Goal: Information Seeking & Learning: Learn about a topic

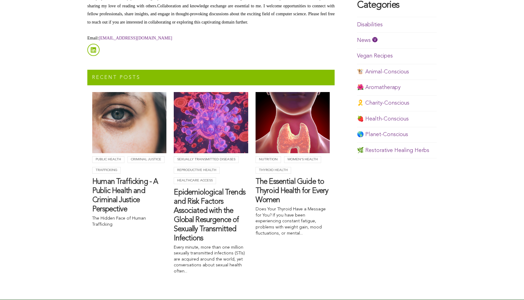
scroll to position [567, 0]
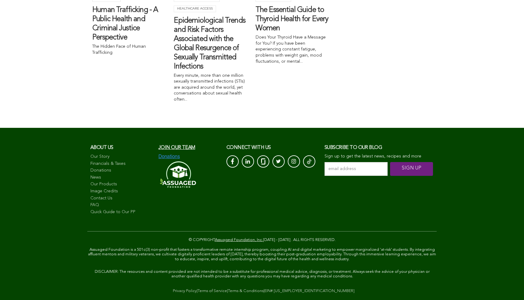
click at [179, 149] on span "Join our team" at bounding box center [176, 147] width 37 height 5
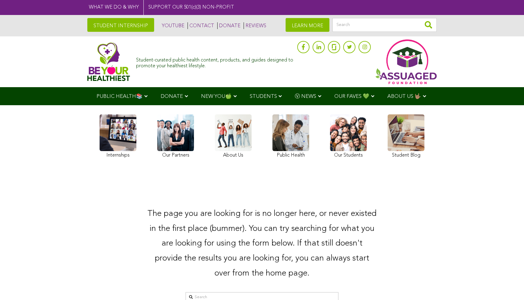
click at [125, 22] on link "STUDENT INTERNSHIP" at bounding box center [120, 25] width 67 height 14
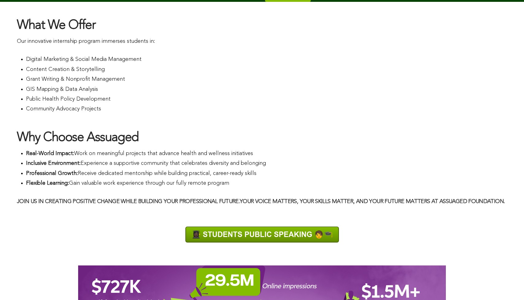
scroll to position [417, 0]
